Goal: Register for event/course: Sign up to attend an event or enroll in a course

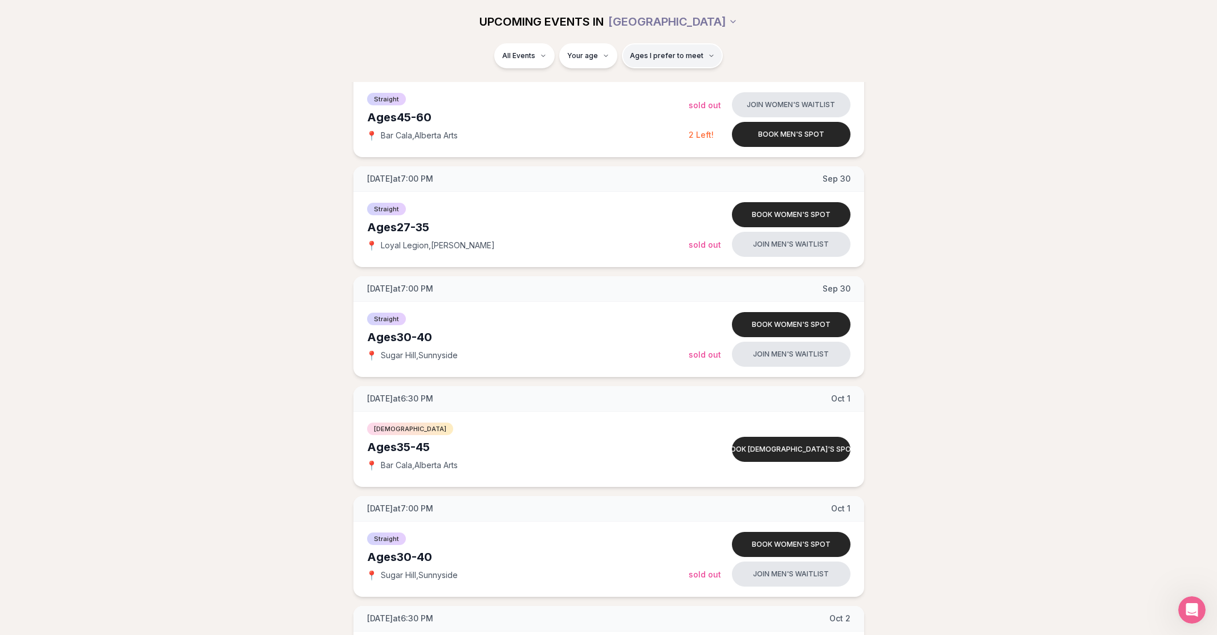
click at [676, 52] on span "Ages I prefer to meet" at bounding box center [667, 55] width 74 height 9
click at [663, 88] on div "Please enter your age first" at bounding box center [671, 88] width 100 height 21
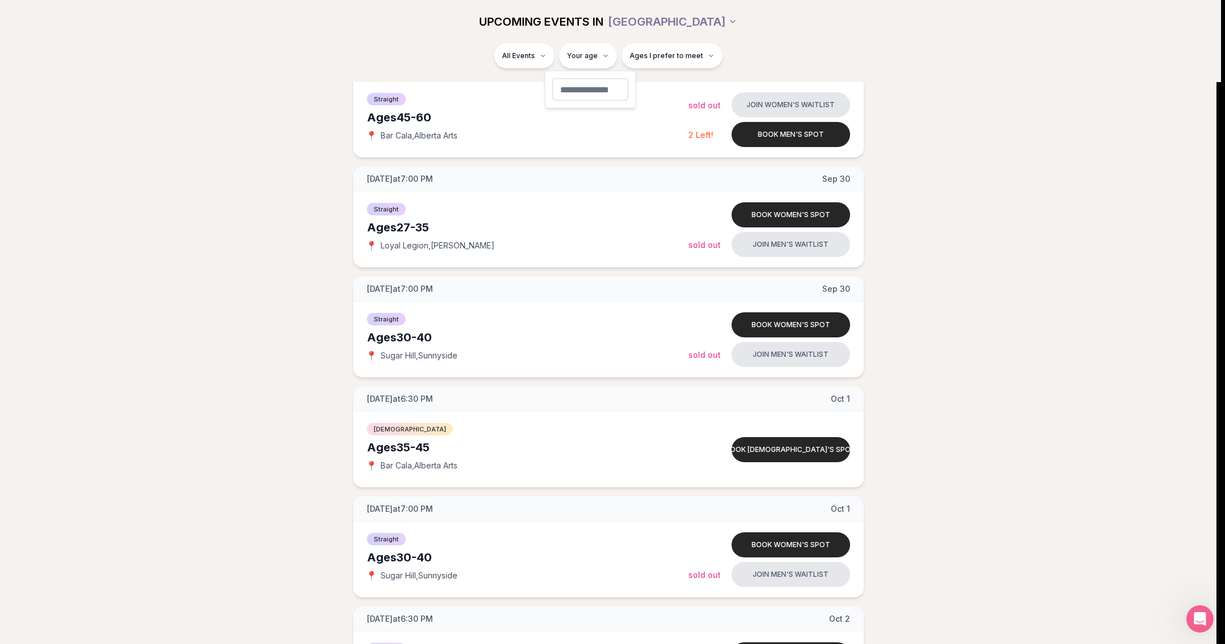
type input "**"
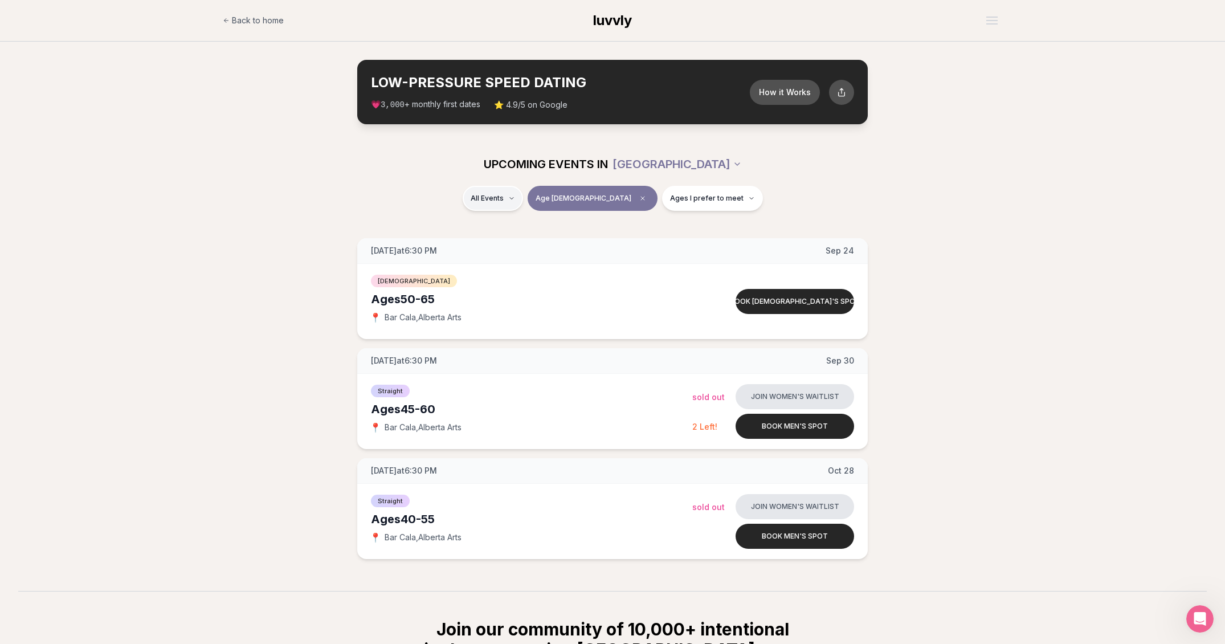
click at [529, 201] on html "Back to home luvvly LOW-PRESSURE SPEED DATING How it Works 💗 3,000 + monthly fi…" at bounding box center [612, 438] width 1225 height 876
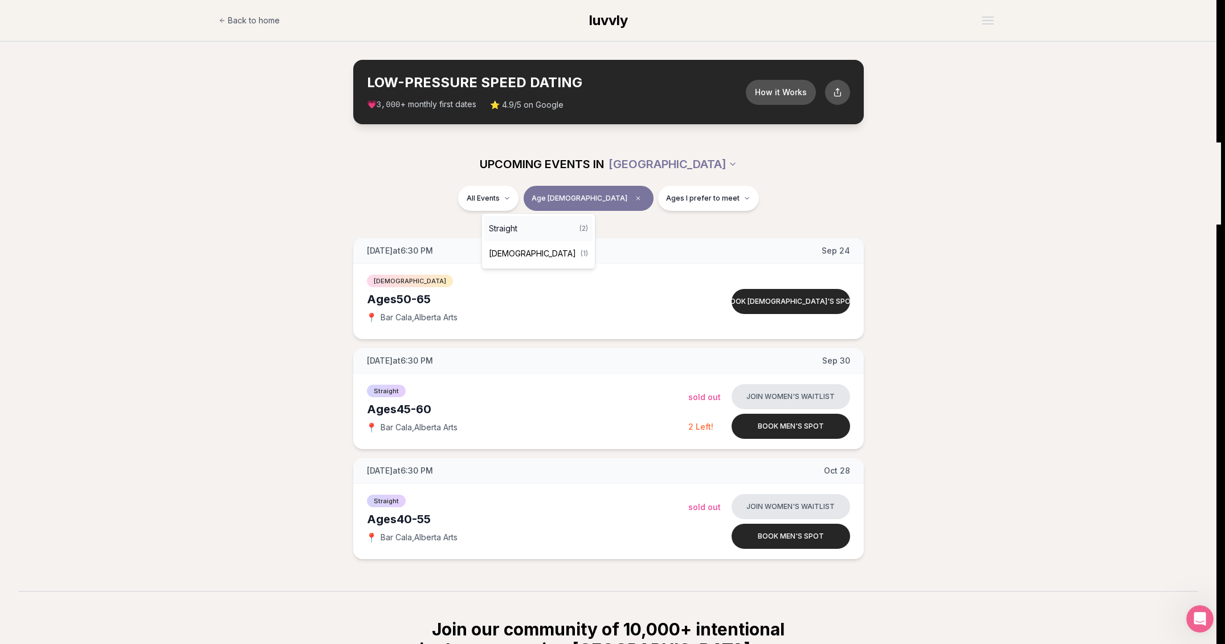
click at [529, 230] on div "Straight ( 2 )" at bounding box center [538, 228] width 108 height 25
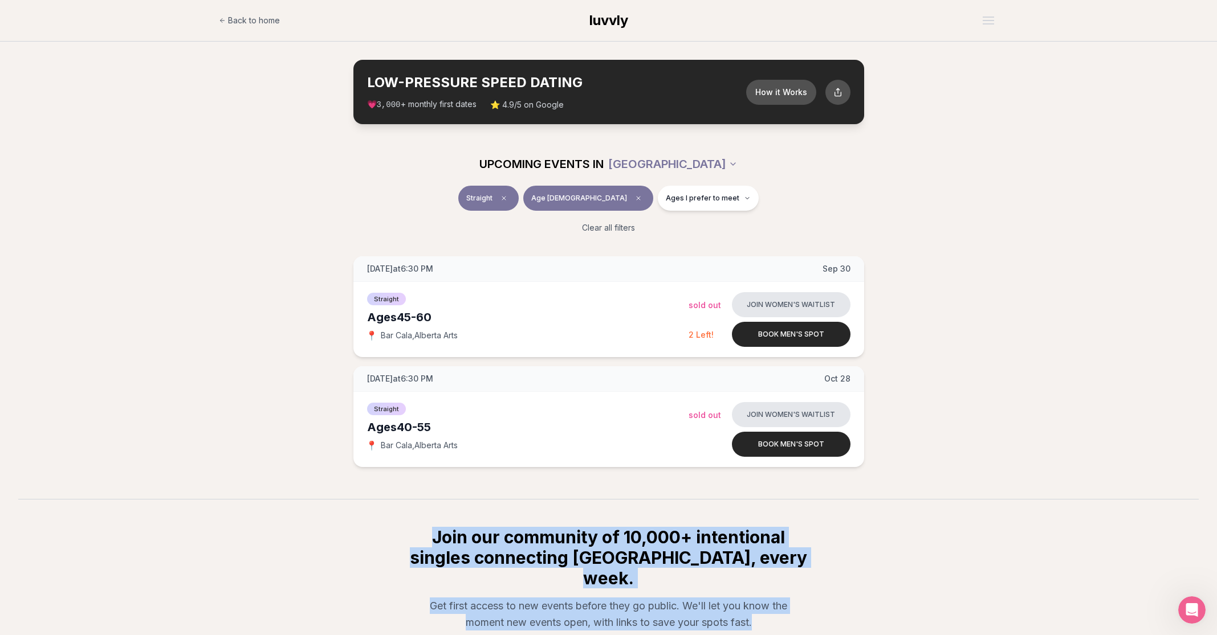
drag, startPoint x: 433, startPoint y: 538, endPoint x: 768, endPoint y: 605, distance: 341.6
click at [768, 605] on div "Join our community of 10,000+ intentional singles connecting [GEOGRAPHIC_DATA],…" at bounding box center [609, 618] width 438 height 182
click at [768, 605] on p "Get first access to new events before they go public. We'll let you know the mo…" at bounding box center [608, 615] width 383 height 34
